Goal: Task Accomplishment & Management: Use online tool/utility

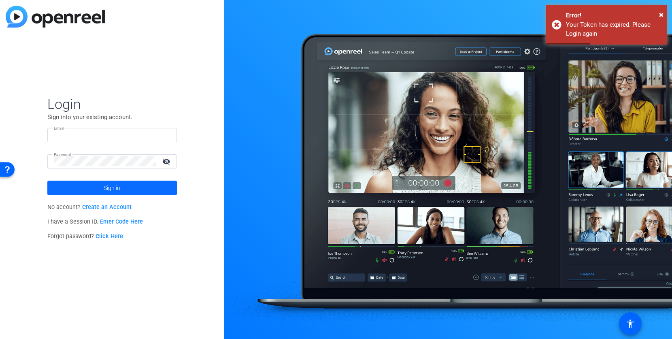
type input "daniel.palkowski@ey.com"
click at [107, 185] on span "Sign in" at bounding box center [112, 188] width 17 height 20
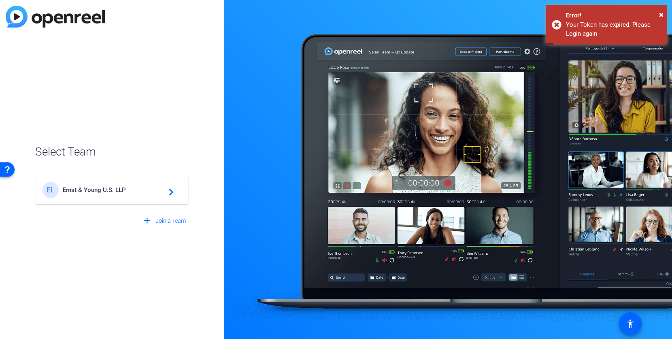
click at [106, 191] on span "Ernst & Young U.S. LLP" at bounding box center [113, 189] width 101 height 7
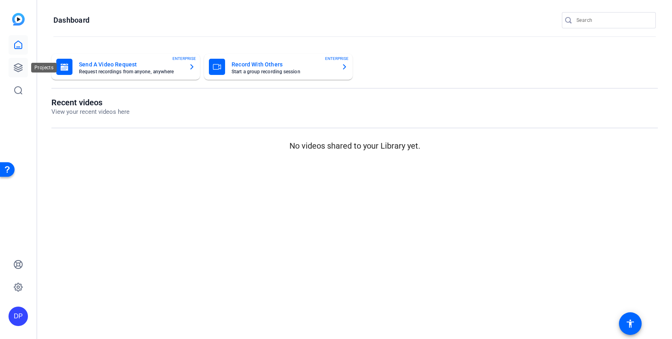
click at [17, 66] on icon at bounding box center [18, 68] width 8 height 8
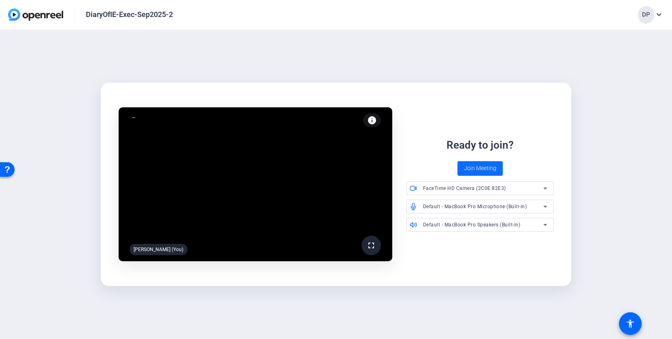
click at [476, 168] on span "Join Meeting" at bounding box center [480, 168] width 32 height 9
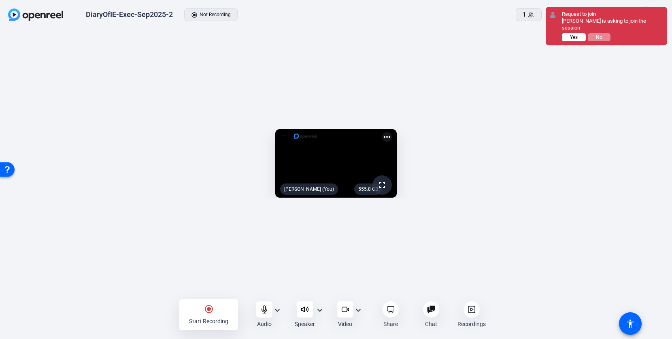
click at [577, 34] on span "Yes" at bounding box center [574, 37] width 8 height 6
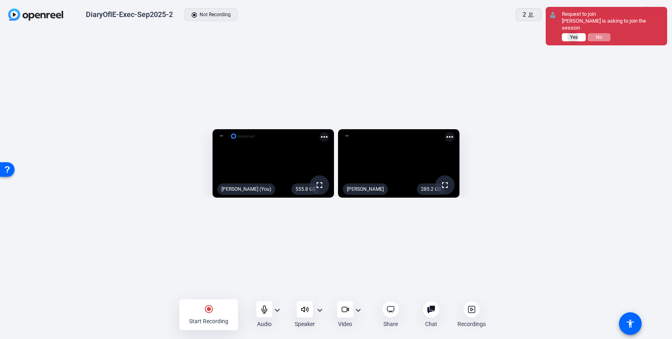
click at [573, 34] on span "Yes" at bounding box center [574, 37] width 8 height 6
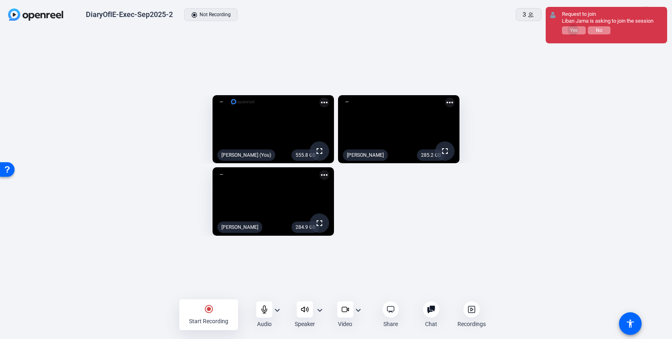
click at [573, 30] on span "Yes" at bounding box center [574, 31] width 8 height 6
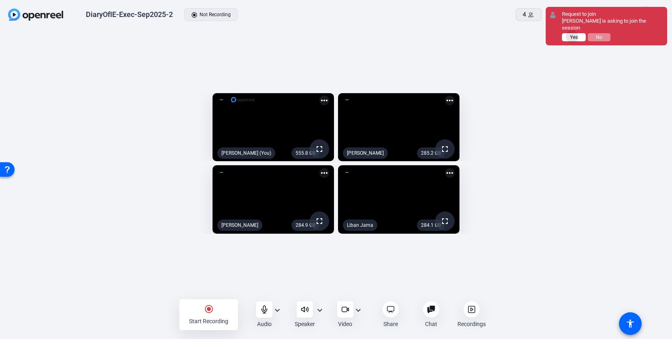
click at [573, 34] on span "Yes" at bounding box center [574, 37] width 8 height 6
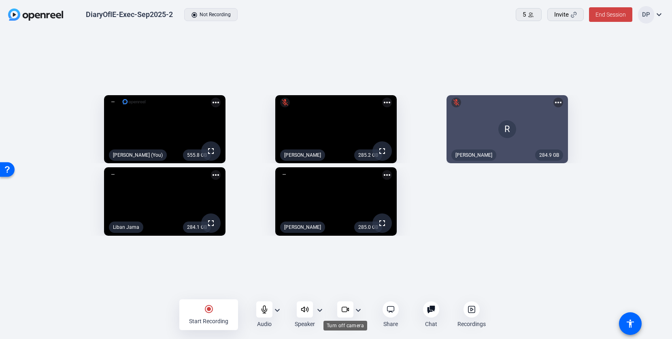
click at [346, 309] on icon at bounding box center [345, 309] width 8 height 8
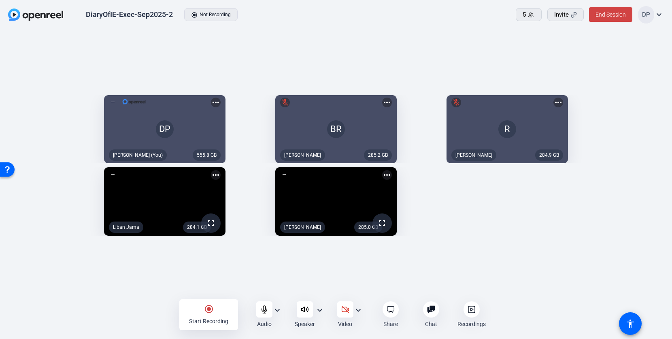
click at [207, 308] on mat-icon "radio_button_checked" at bounding box center [209, 309] width 10 height 10
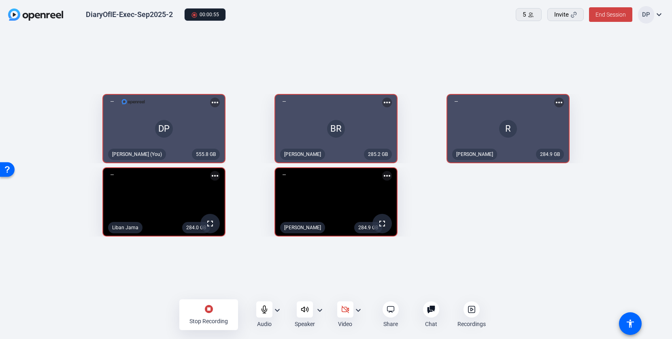
click at [207, 308] on mat-icon "stop_circle" at bounding box center [209, 309] width 10 height 10
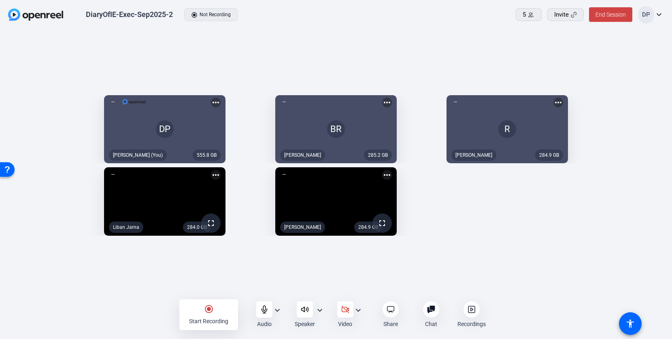
click at [472, 308] on icon at bounding box center [472, 309] width 2 height 3
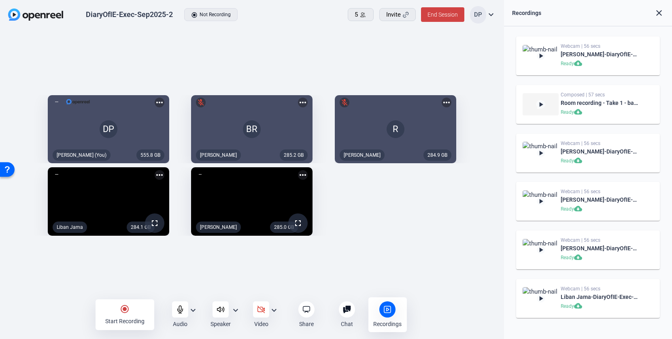
click at [126, 308] on mat-icon "radio_button_checked" at bounding box center [125, 309] width 10 height 10
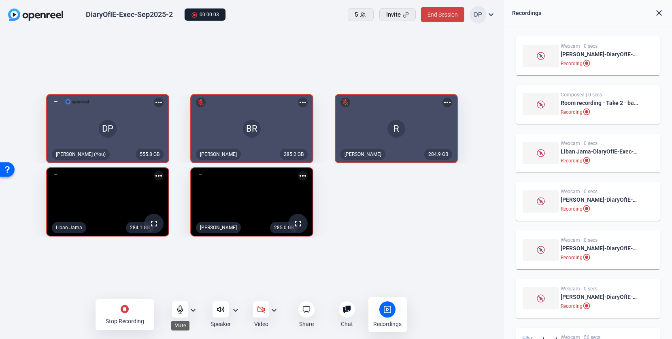
click at [175, 305] on div at bounding box center [180, 309] width 16 height 16
click at [179, 308] on icon at bounding box center [180, 309] width 8 height 8
click at [179, 309] on icon at bounding box center [180, 309] width 8 height 8
click at [181, 308] on icon at bounding box center [180, 309] width 8 height 8
click at [179, 309] on icon at bounding box center [180, 309] width 5 height 7
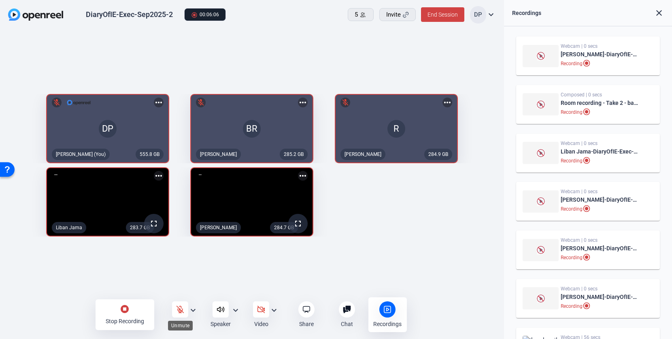
click at [180, 309] on icon at bounding box center [180, 309] width 8 height 8
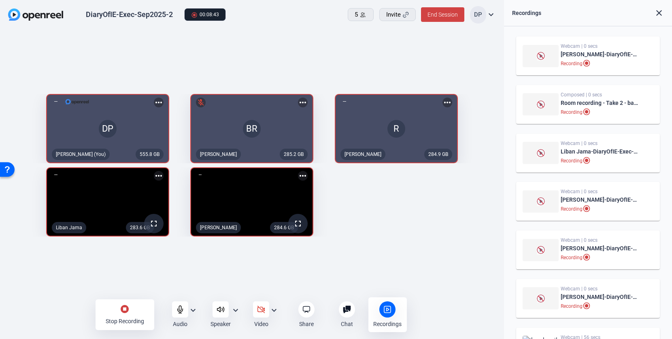
click at [124, 308] on mat-icon "stop_circle" at bounding box center [125, 309] width 10 height 10
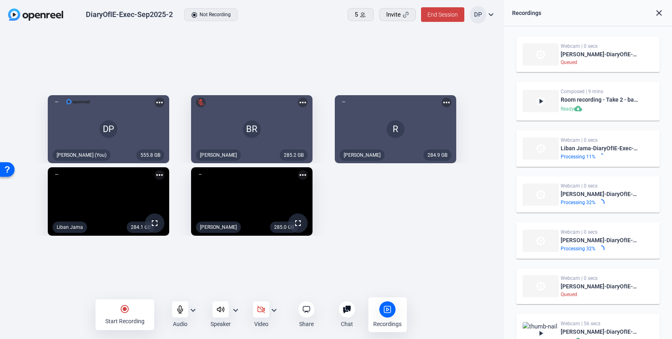
click at [125, 308] on mat-icon "radio_button_checked" at bounding box center [125, 309] width 10 height 10
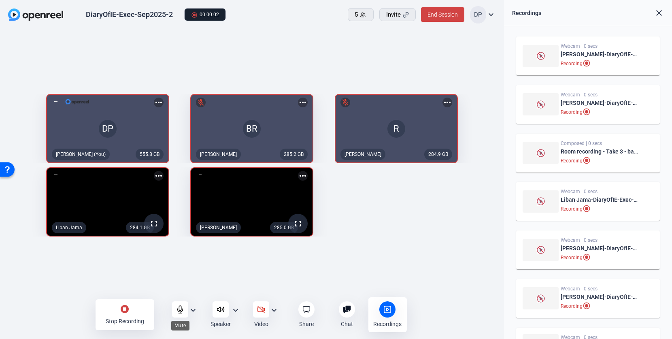
click at [182, 309] on icon at bounding box center [180, 309] width 5 height 7
click at [180, 307] on icon at bounding box center [180, 309] width 8 height 8
click at [124, 308] on mat-icon "stop_circle" at bounding box center [125, 309] width 10 height 10
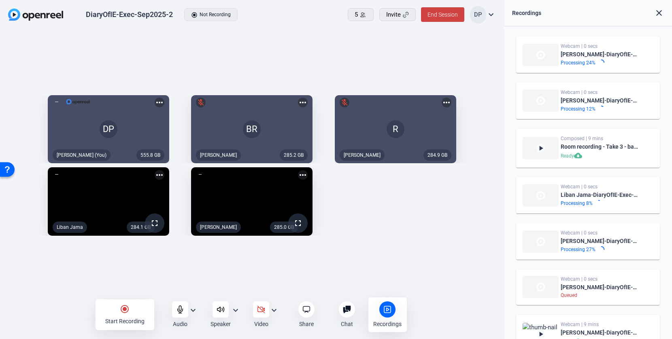
click at [124, 307] on mat-icon "radio_button_checked" at bounding box center [125, 309] width 10 height 10
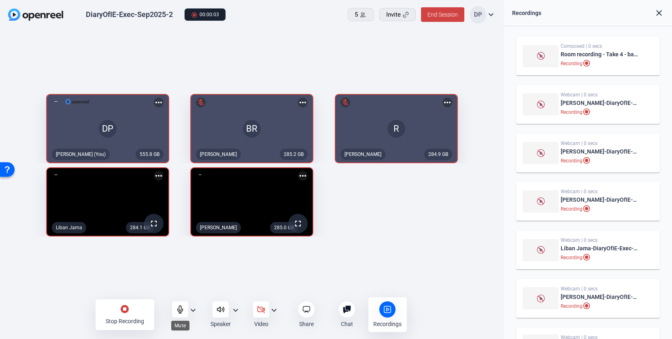
click at [181, 308] on icon at bounding box center [180, 309] width 5 height 7
click at [182, 307] on icon at bounding box center [180, 309] width 8 height 8
click at [124, 308] on mat-icon "stop_circle" at bounding box center [125, 309] width 10 height 10
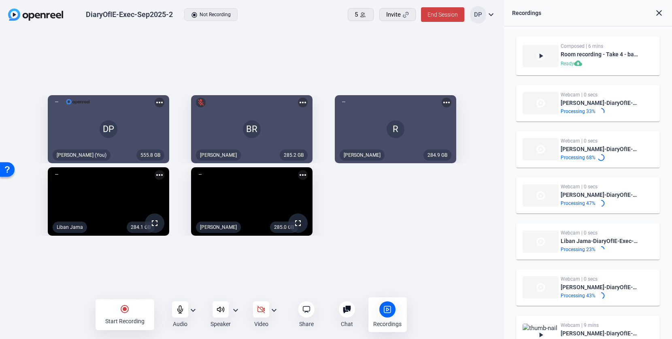
click at [124, 308] on mat-icon "radio_button_checked" at bounding box center [125, 309] width 10 height 10
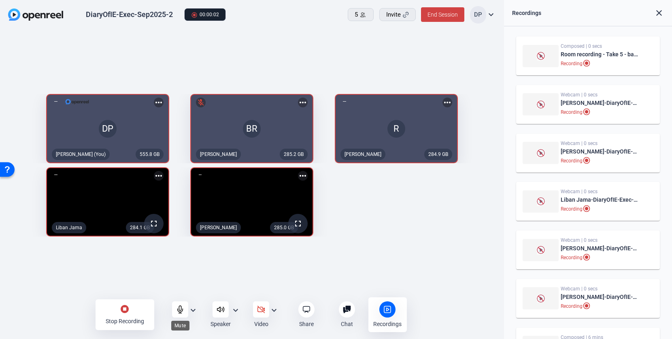
click at [179, 309] on icon at bounding box center [180, 309] width 8 height 8
click at [181, 309] on icon at bounding box center [180, 309] width 8 height 8
click at [180, 309] on icon at bounding box center [180, 309] width 8 height 8
click at [180, 310] on icon at bounding box center [180, 309] width 7 height 7
click at [125, 307] on mat-icon "stop_circle" at bounding box center [125, 309] width 10 height 10
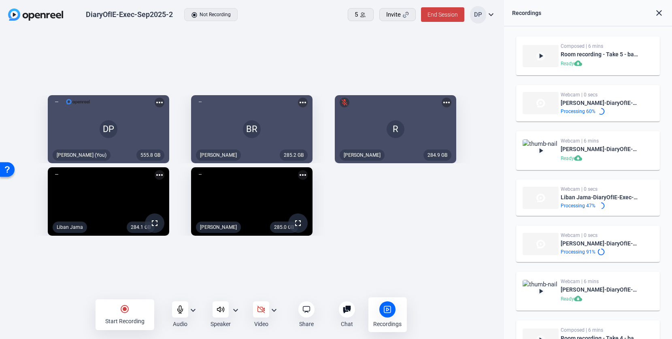
click at [124, 308] on mat-icon "radio_button_checked" at bounding box center [125, 309] width 10 height 10
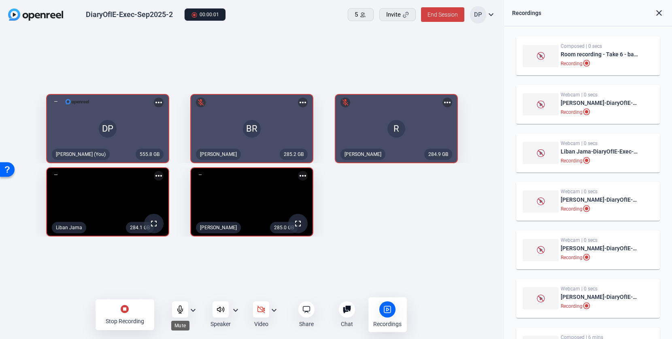
click at [181, 308] on icon at bounding box center [180, 309] width 8 height 8
click at [181, 310] on icon at bounding box center [180, 309] width 7 height 7
click at [180, 309] on icon at bounding box center [180, 309] width 8 height 8
click at [180, 309] on icon at bounding box center [180, 309] width 7 height 7
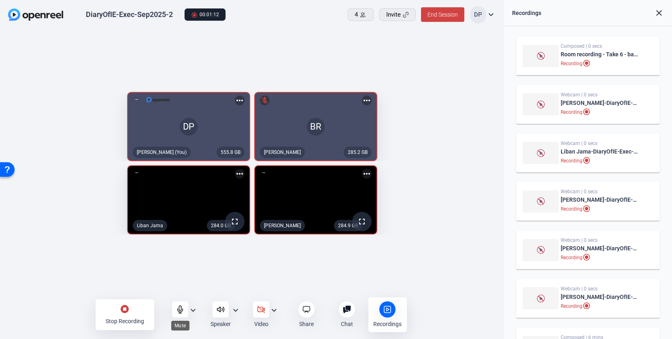
click at [179, 308] on icon at bounding box center [180, 309] width 8 height 8
click at [180, 308] on icon at bounding box center [180, 309] width 8 height 8
click at [178, 309] on icon at bounding box center [180, 309] width 8 height 8
click at [180, 309] on icon at bounding box center [180, 309] width 8 height 8
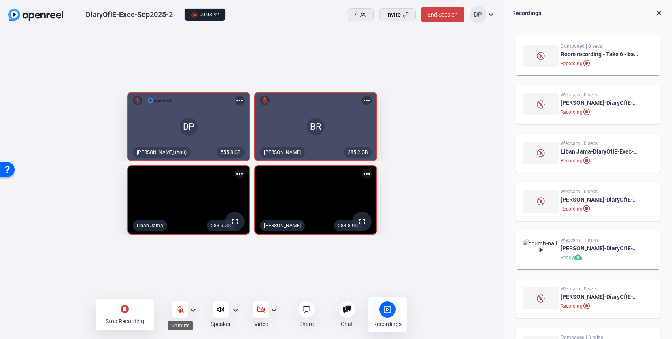
click at [180, 307] on icon at bounding box center [180, 309] width 8 height 8
click at [124, 307] on mat-icon "stop_circle" at bounding box center [125, 309] width 10 height 10
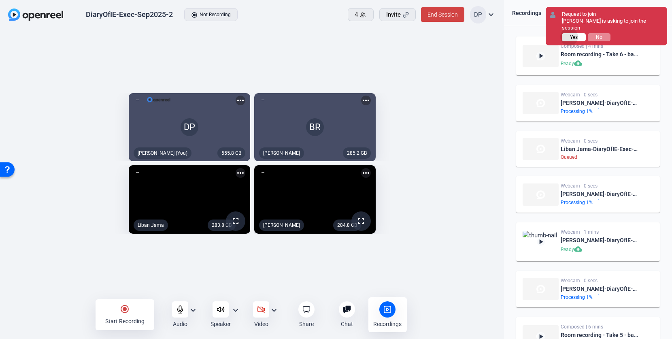
click at [570, 34] on span "Yes" at bounding box center [574, 37] width 8 height 6
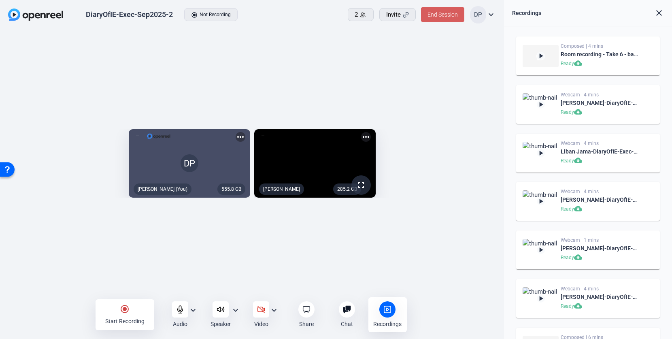
click at [438, 14] on span "End Session" at bounding box center [443, 14] width 30 height 6
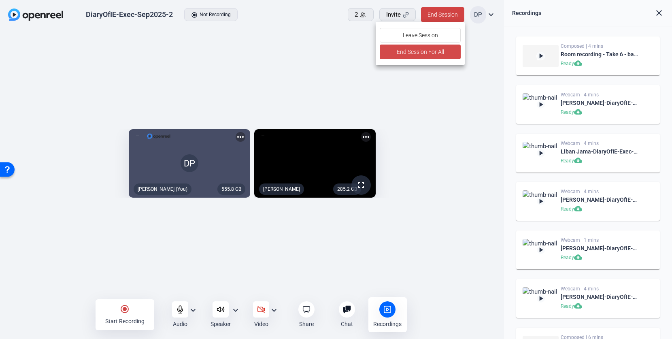
click at [416, 51] on span "End Session For All" at bounding box center [419, 52] width 47 height 10
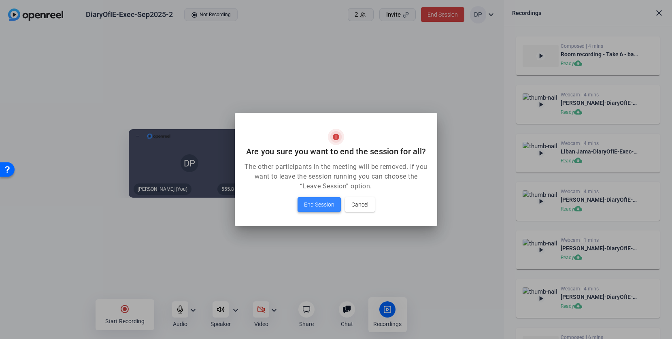
click at [309, 204] on span "End Session" at bounding box center [319, 205] width 30 height 10
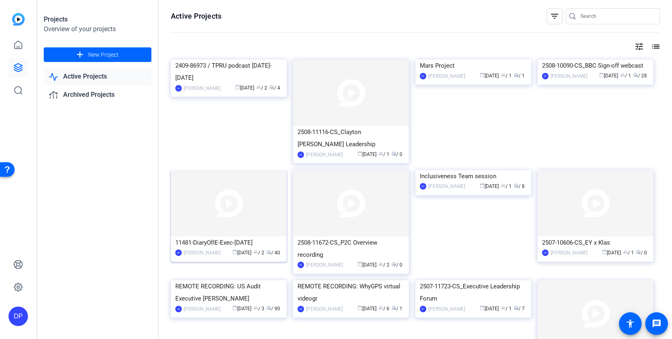
click at [222, 205] on img at bounding box center [229, 203] width 116 height 66
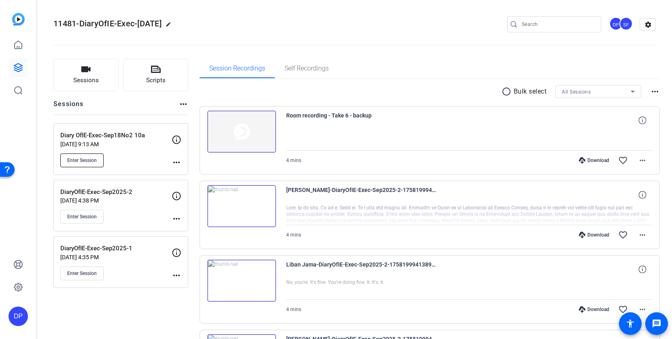
click at [79, 159] on span "Enter Session" at bounding box center [82, 160] width 30 height 6
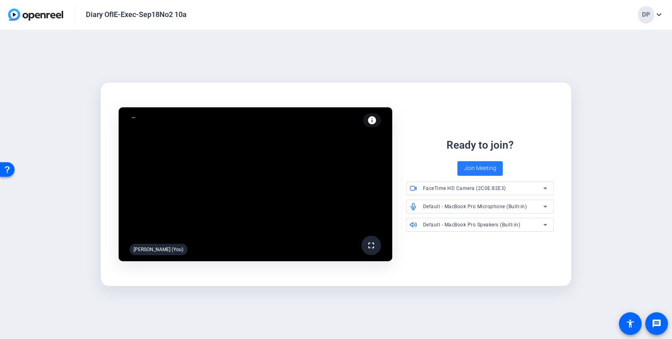
click at [479, 166] on span "Join Meeting" at bounding box center [480, 168] width 32 height 9
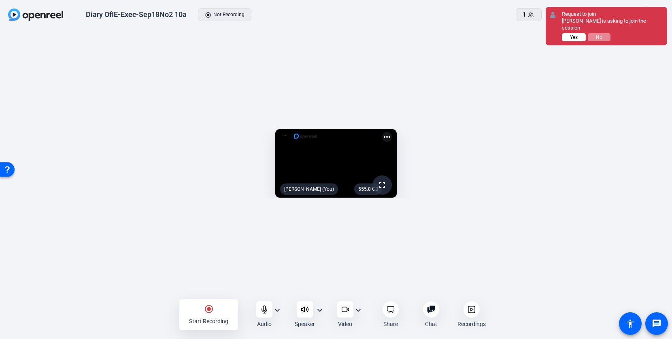
click at [580, 33] on button "Yes" at bounding box center [574, 37] width 24 height 8
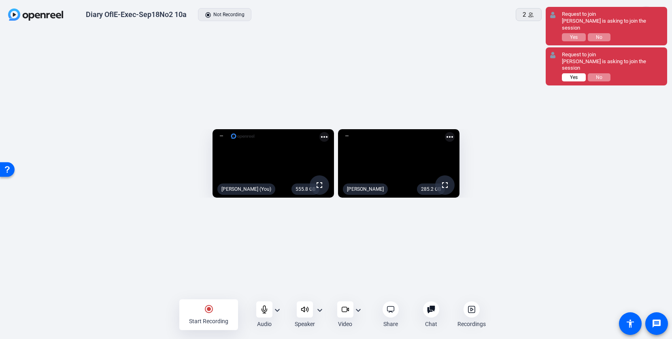
click at [570, 75] on span "Yes" at bounding box center [574, 78] width 8 height 6
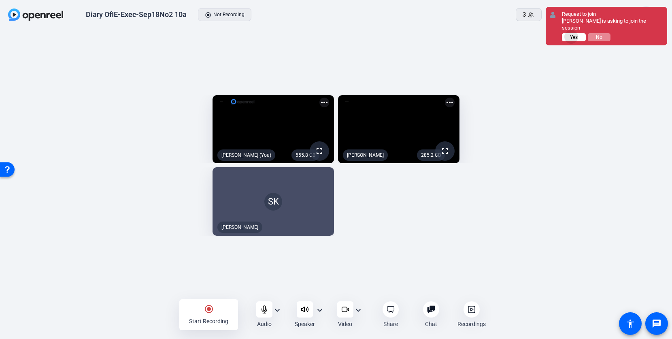
click at [572, 34] on span "Yes" at bounding box center [574, 37] width 8 height 6
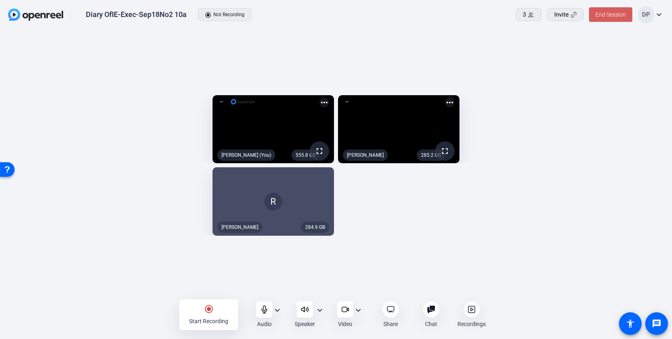
click at [610, 14] on span "End Session" at bounding box center [611, 14] width 30 height 6
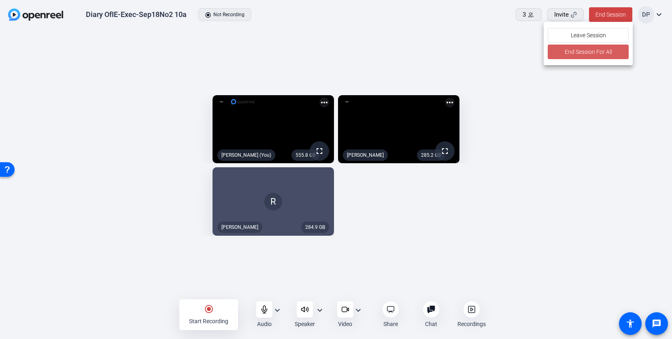
click at [586, 55] on span "End Session For All" at bounding box center [587, 52] width 47 height 10
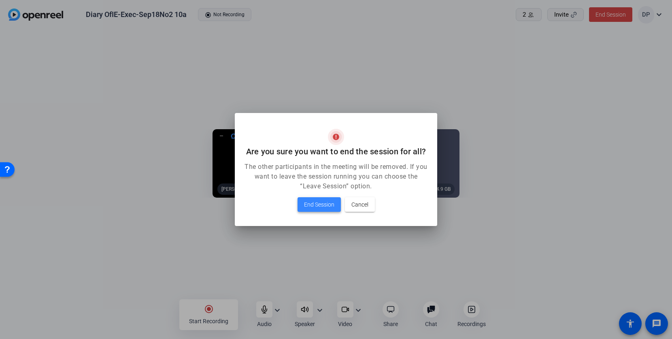
click at [316, 204] on span "End Session" at bounding box center [319, 205] width 30 height 10
